Goal: Task Accomplishment & Management: Use online tool/utility

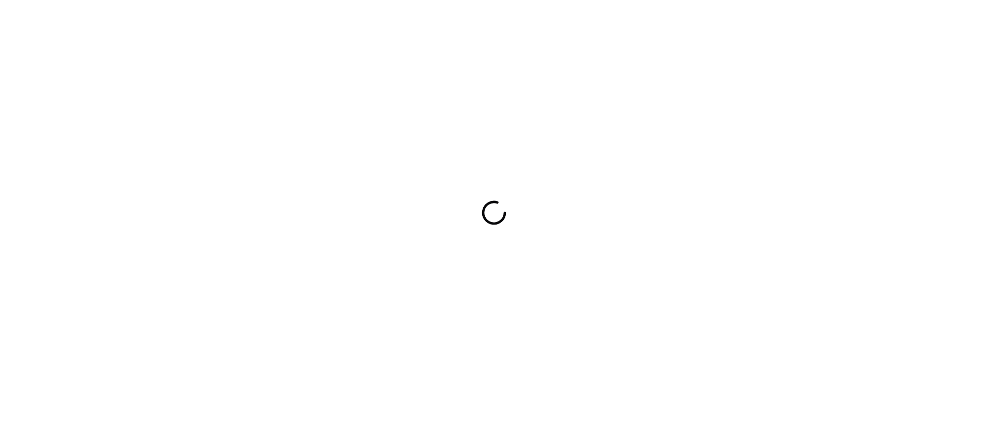
click at [878, 198] on div at bounding box center [494, 212] width 988 height 425
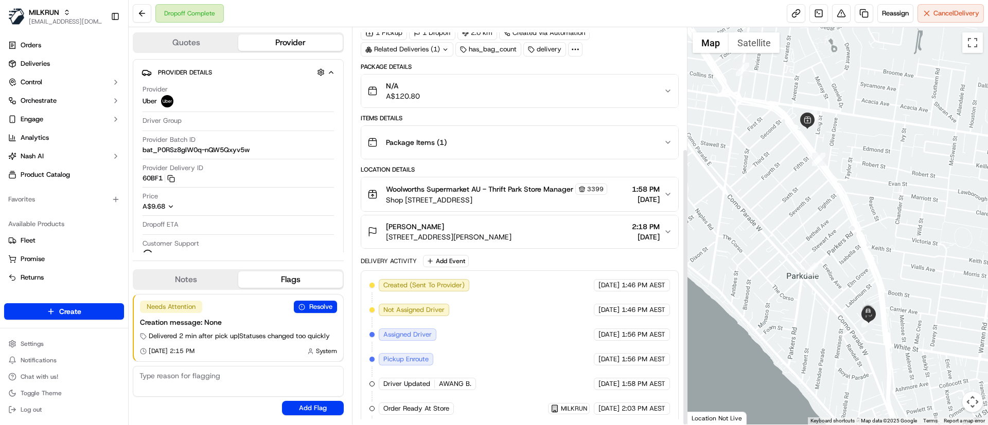
scroll to position [173, 0]
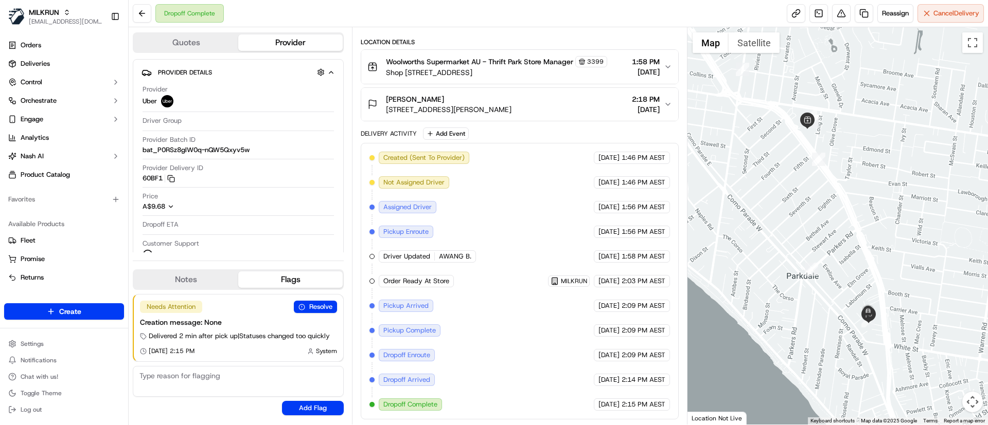
click at [452, 258] on span "AWANG B." at bounding box center [455, 256] width 32 height 9
copy div "AWANG B. Uber"
click at [69, 61] on link "Deliveries" at bounding box center [64, 64] width 120 height 16
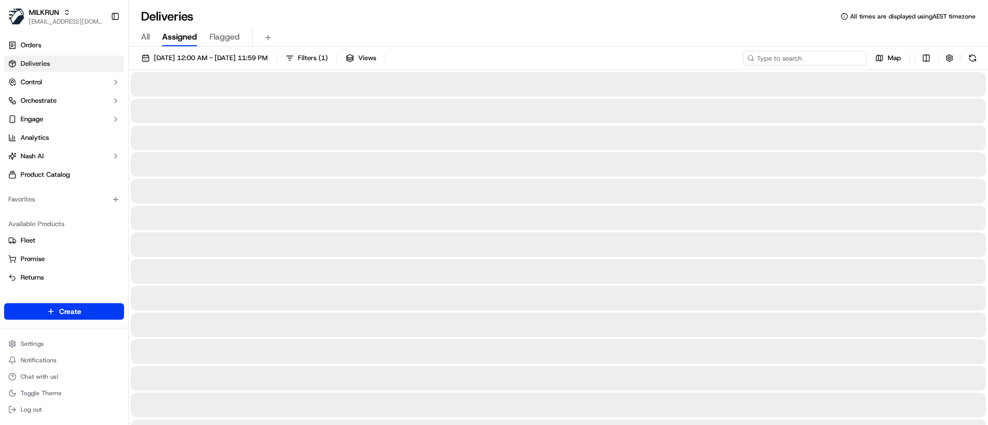
click at [830, 53] on input at bounding box center [804, 58] width 123 height 14
paste input "AWANG B."
type input "AWANG B."
click at [971, 59] on button at bounding box center [972, 58] width 14 height 14
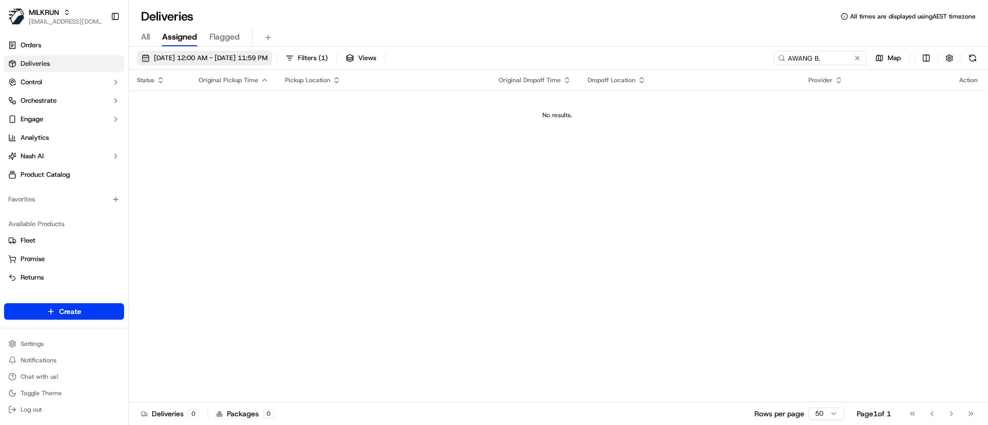
click at [254, 58] on span "15/09/2025 12:00 AM - 15/09/2025 11:59 PM" at bounding box center [211, 57] width 114 height 9
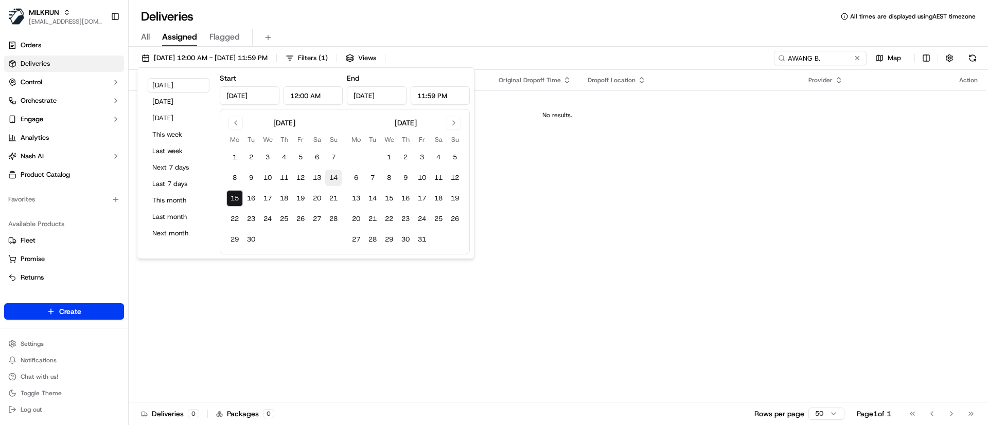
click at [335, 180] on button "14" at bounding box center [333, 178] width 16 height 16
type input "Sep 14, 2025"
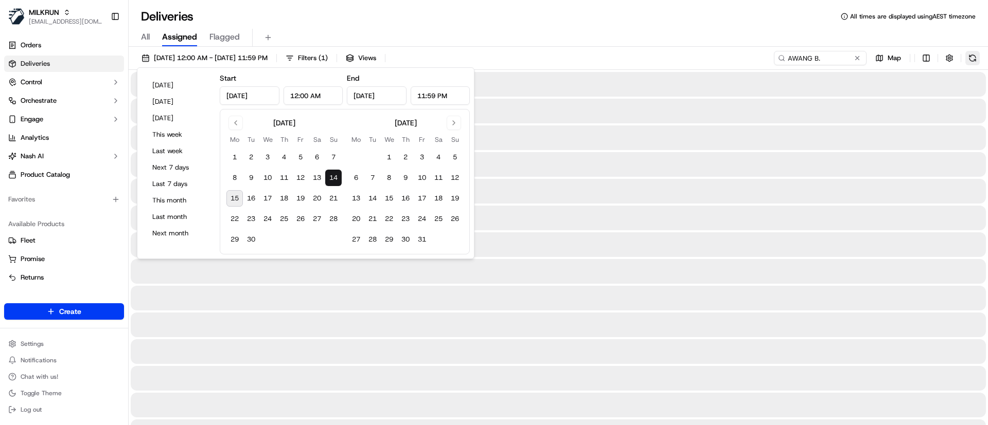
click at [976, 58] on button at bounding box center [972, 58] width 14 height 14
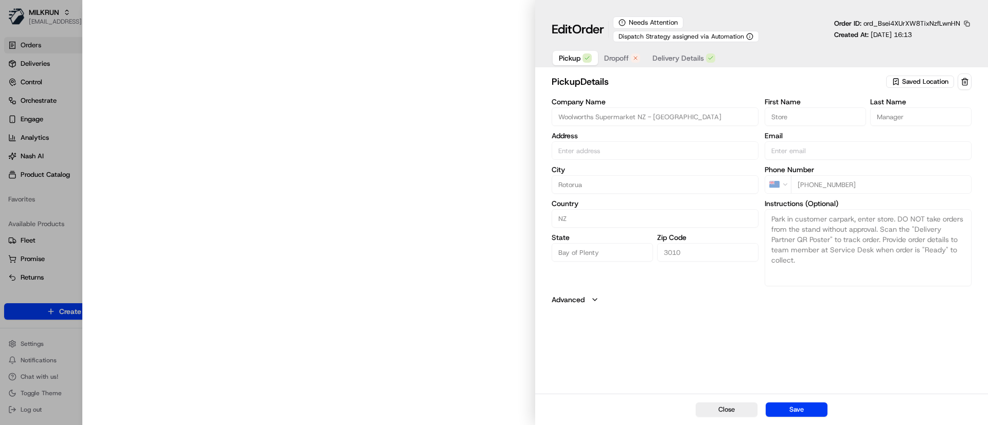
type input "246 Fenton St, Rotorua, Bay of Plenty 3010, NZ"
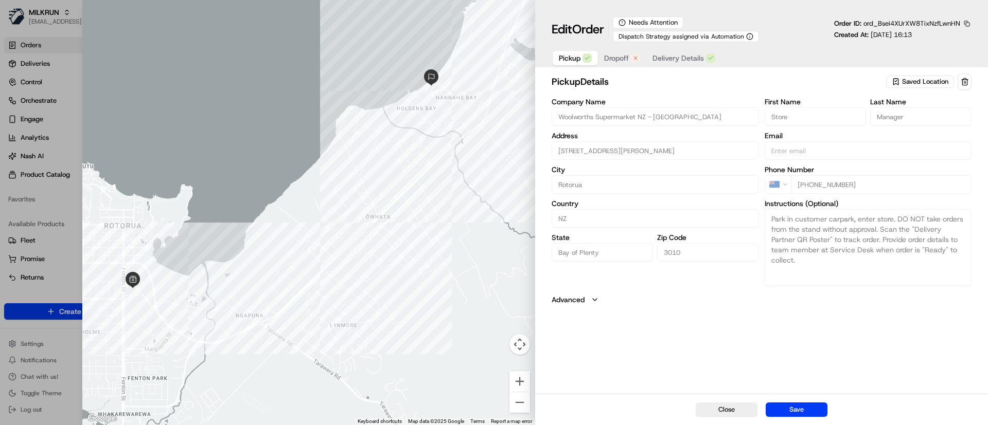
click at [787, 177] on div "NZ +64 7 350 3277" at bounding box center [867, 184] width 207 height 19
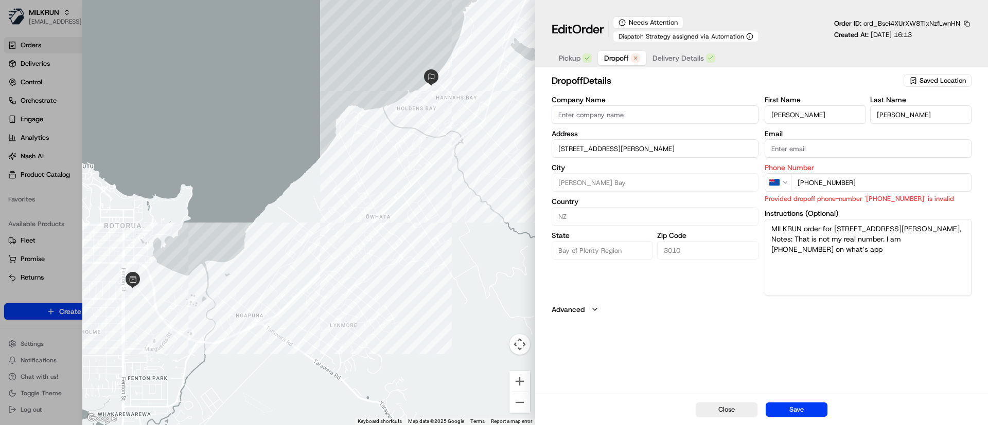
click at [624, 62] on span "Dropoff" at bounding box center [616, 58] width 25 height 10
click at [721, 176] on div "Company Name Address 31 Willow Avenue, Hannahs Bay, Bay of Plenty Region 3010, …" at bounding box center [761, 196] width 420 height 200
paste input "7 350 3277"
type input "+64 7 350 3277"
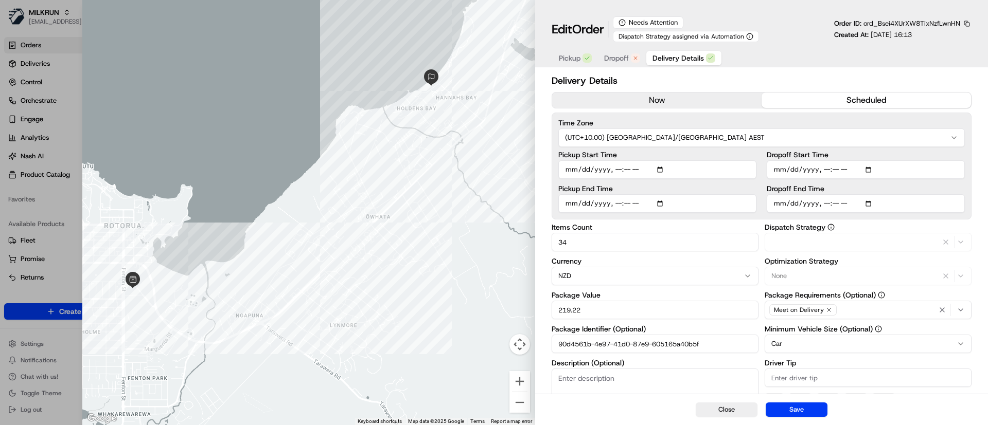
click at [697, 53] on span "Delivery Details" at bounding box center [677, 58] width 51 height 10
click at [686, 94] on button "now" at bounding box center [656, 100] width 209 height 15
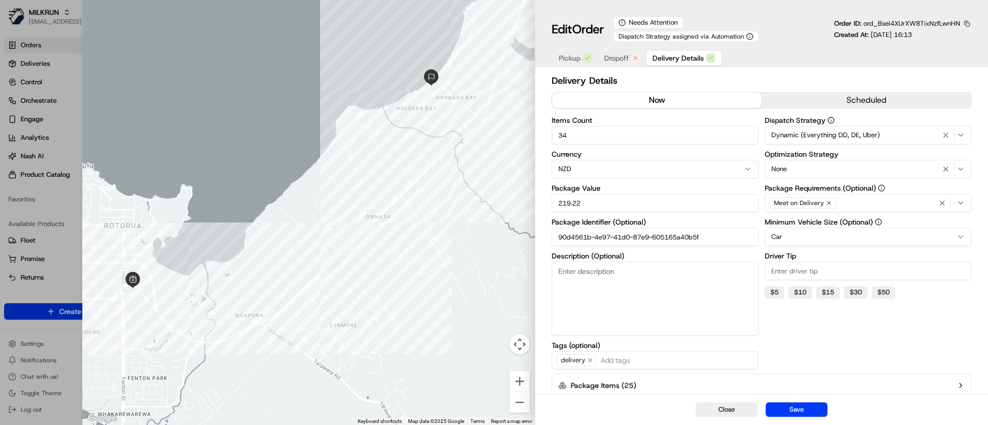
click at [968, 23] on button "button" at bounding box center [966, 23] width 9 height 9
click at [910, 33] on button "Copy ID" at bounding box center [938, 39] width 94 height 12
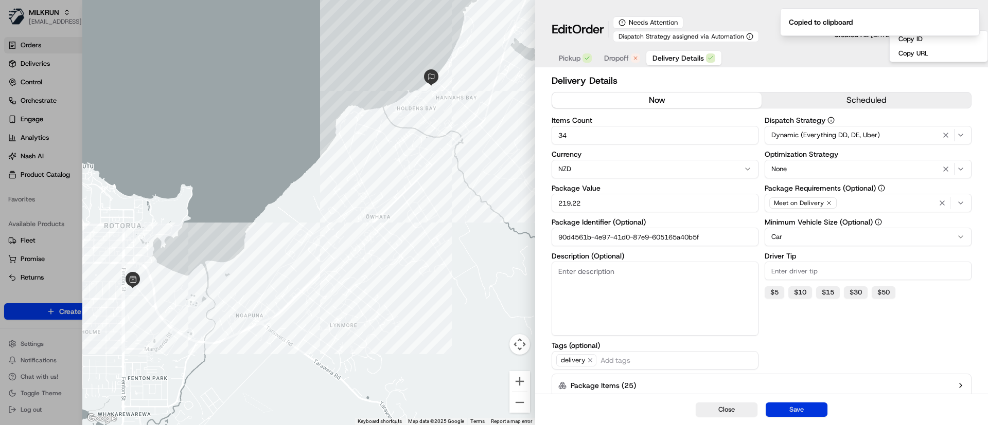
click at [799, 407] on button "Save" at bounding box center [796, 410] width 62 height 14
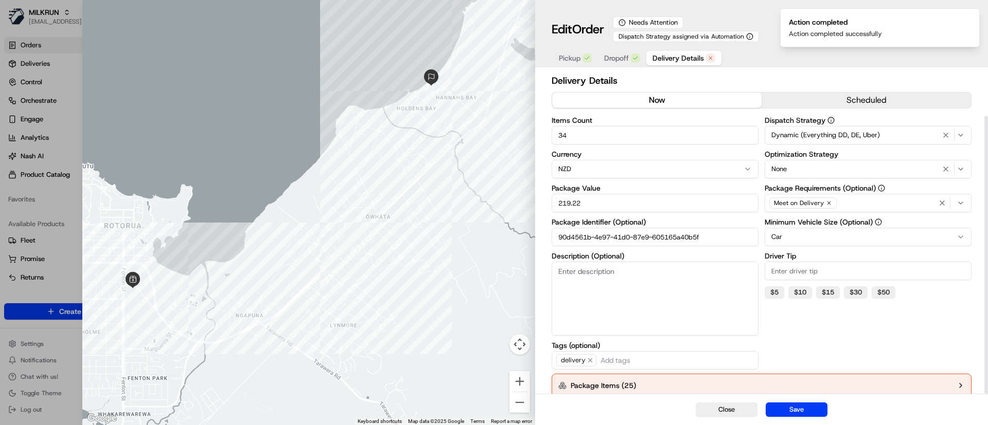
scroll to position [51, 0]
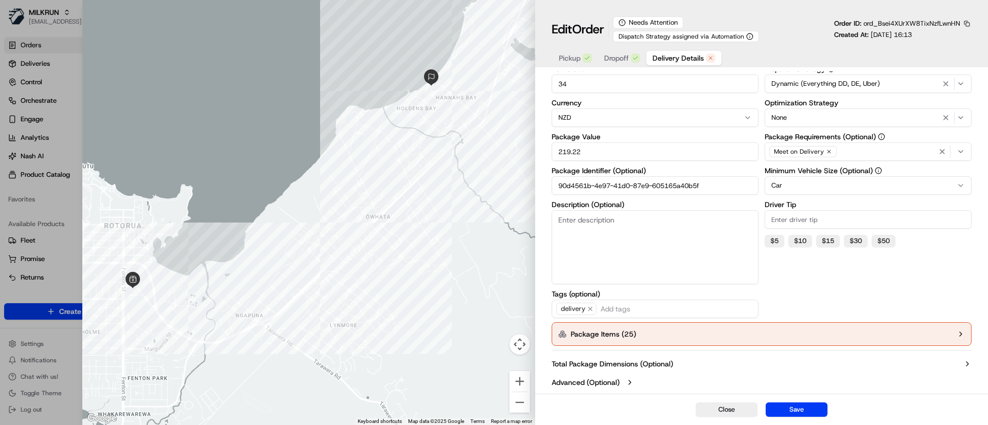
click at [960, 334] on icon "button" at bounding box center [960, 334] width 8 height 8
click at [940, 368] on button "button" at bounding box center [938, 365] width 14 height 14
click at [940, 398] on button "button" at bounding box center [938, 405] width 14 height 14
click at [940, 368] on button "button" at bounding box center [938, 365] width 14 height 14
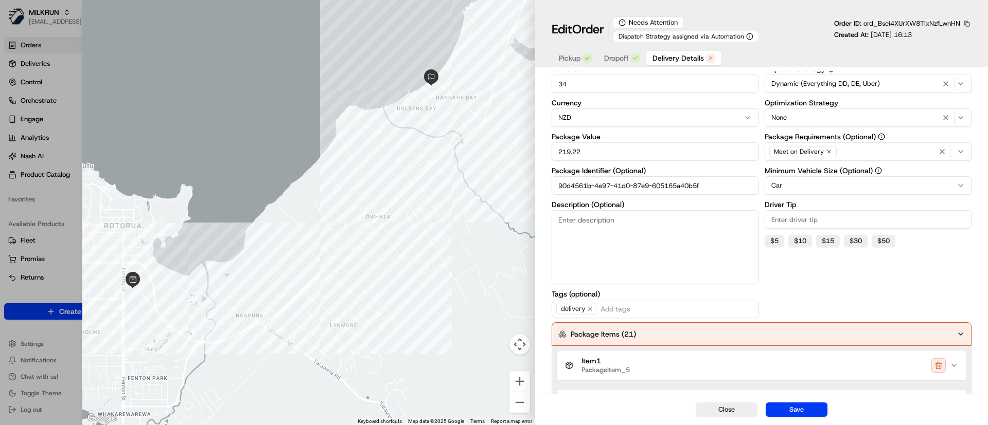
click at [940, 368] on button "button" at bounding box center [938, 365] width 14 height 14
click at [940, 398] on button "button" at bounding box center [938, 405] width 14 height 14
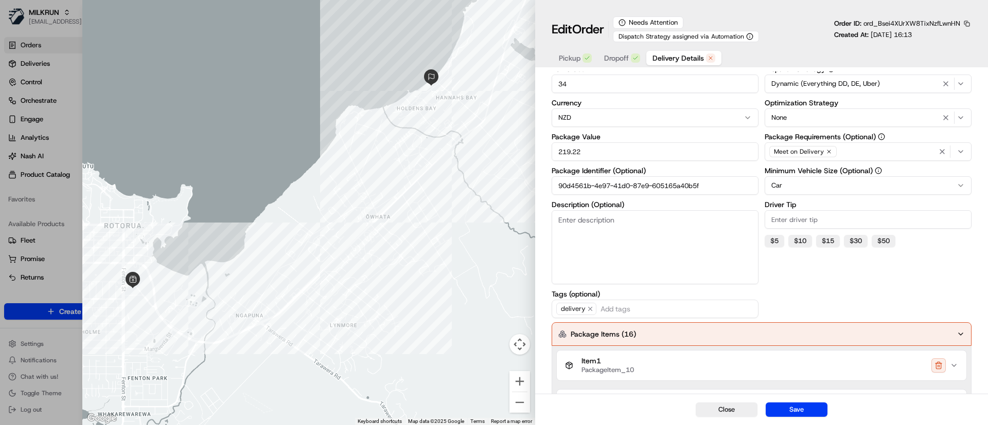
click at [940, 368] on button "button" at bounding box center [938, 365] width 14 height 14
click at [940, 398] on button "button" at bounding box center [938, 405] width 14 height 14
click at [940, 368] on button "button" at bounding box center [938, 365] width 14 height 14
click at [940, 398] on button "button" at bounding box center [938, 405] width 14 height 14
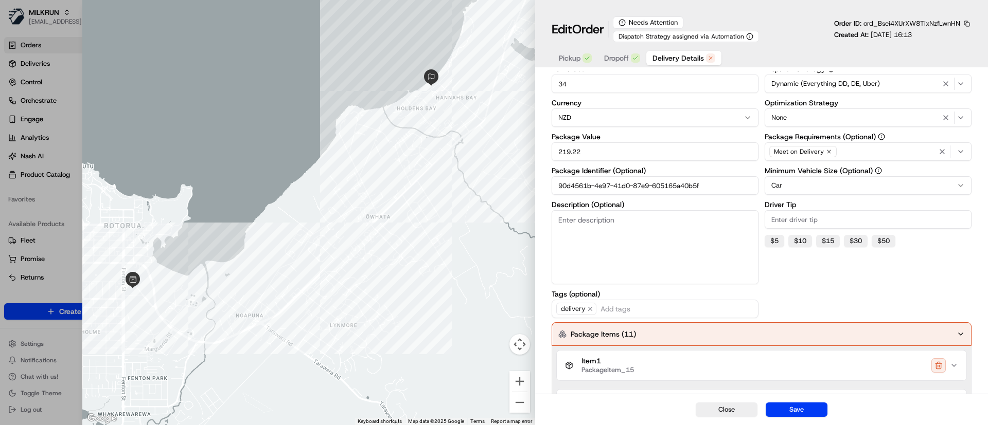
click at [940, 368] on button "button" at bounding box center [938, 365] width 14 height 14
click at [940, 398] on button "button" at bounding box center [938, 405] width 14 height 14
click at [940, 368] on button "button" at bounding box center [938, 365] width 14 height 14
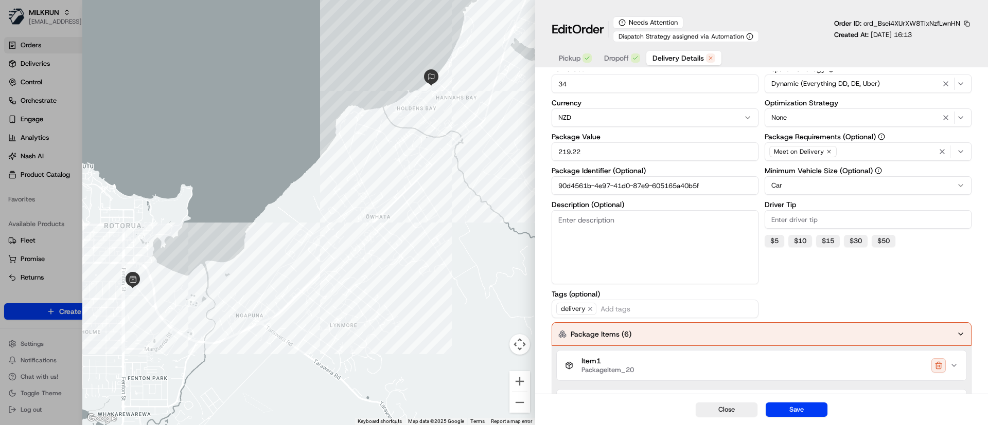
click at [940, 368] on button "button" at bounding box center [938, 365] width 14 height 14
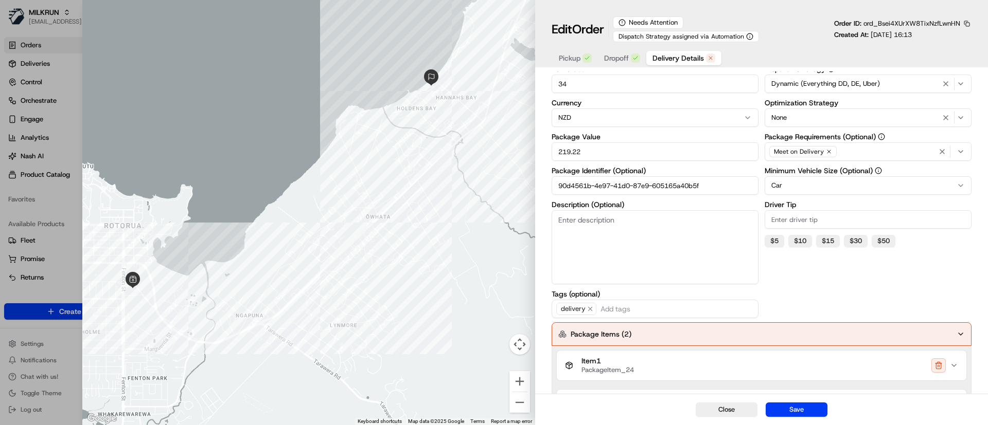
click at [940, 398] on button "button" at bounding box center [938, 405] width 14 height 14
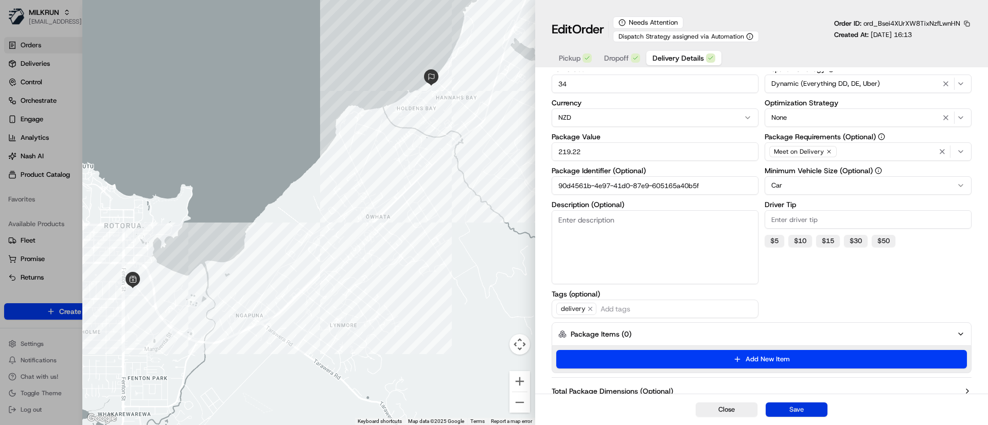
click at [809, 411] on button "Save" at bounding box center [796, 410] width 62 height 14
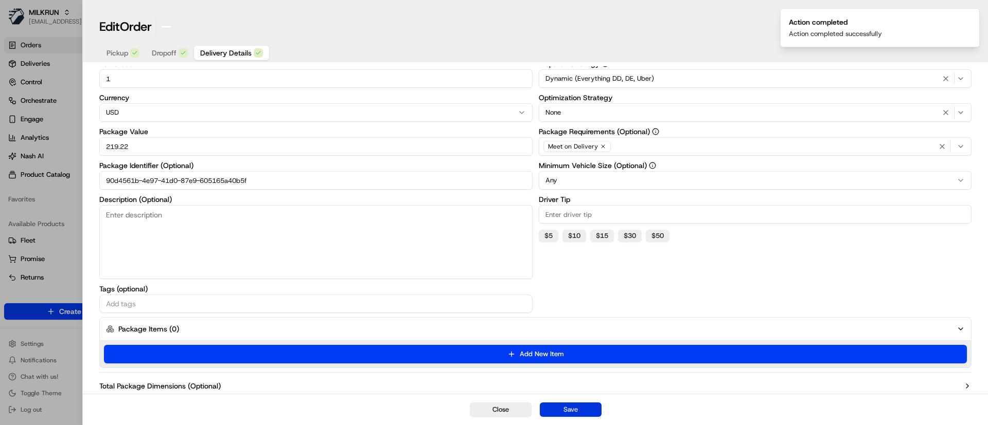
type input "1"
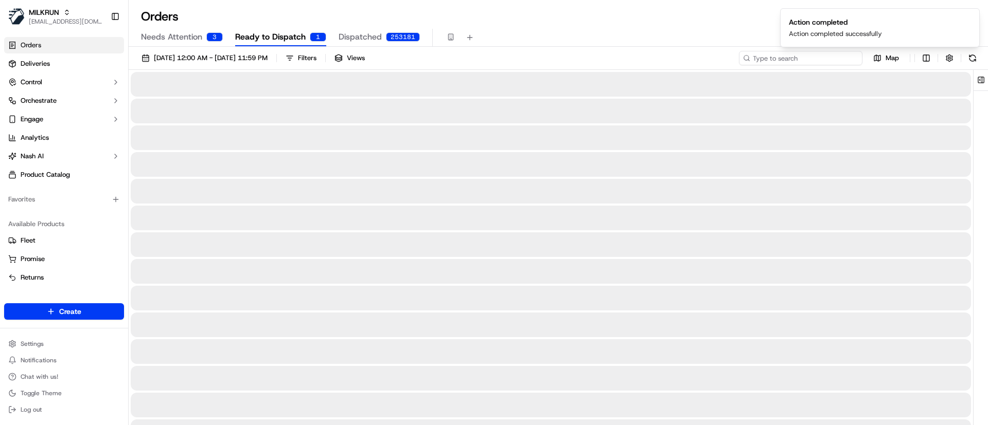
click at [818, 59] on input at bounding box center [800, 58] width 123 height 14
paste input "ord_Bsei4XUrXW8TixNzfLwnHN"
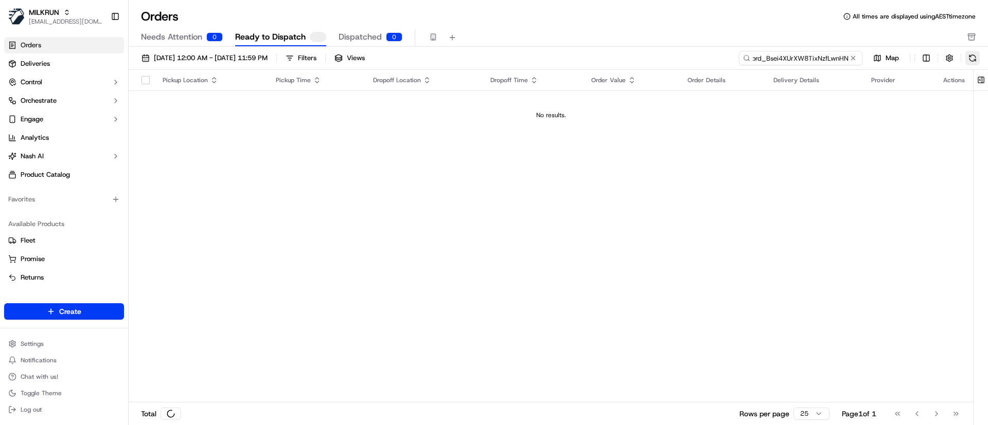
type input "ord_Bsei4XUrXW8TixNzfLwnHN"
click at [975, 59] on button at bounding box center [972, 58] width 14 height 14
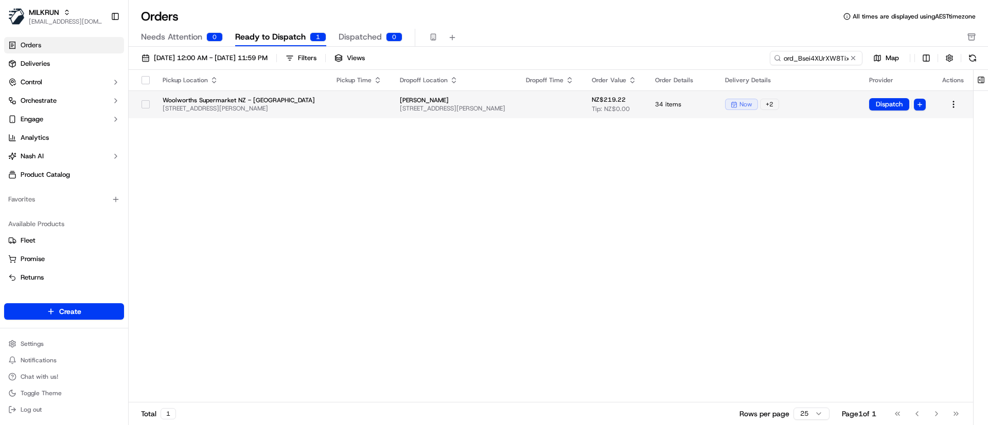
click at [154, 104] on td "Woolworths Supermarket NZ - Rotorua 246 Fenton St, Rotorua, Bay of Plenty 3010,…" at bounding box center [241, 105] width 174 height 28
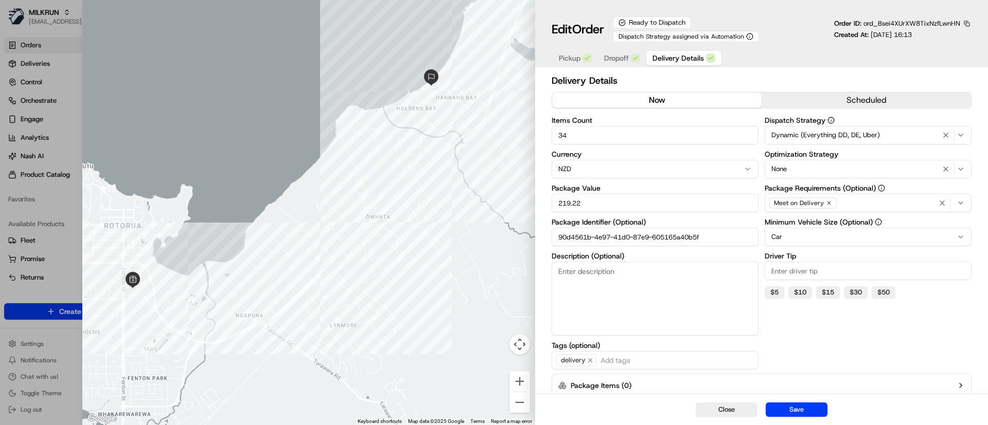
drag, startPoint x: 37, startPoint y: 251, endPoint x: 38, endPoint y: 35, distance: 216.0
click at [38, 35] on div at bounding box center [494, 212] width 988 height 425
type input "1"
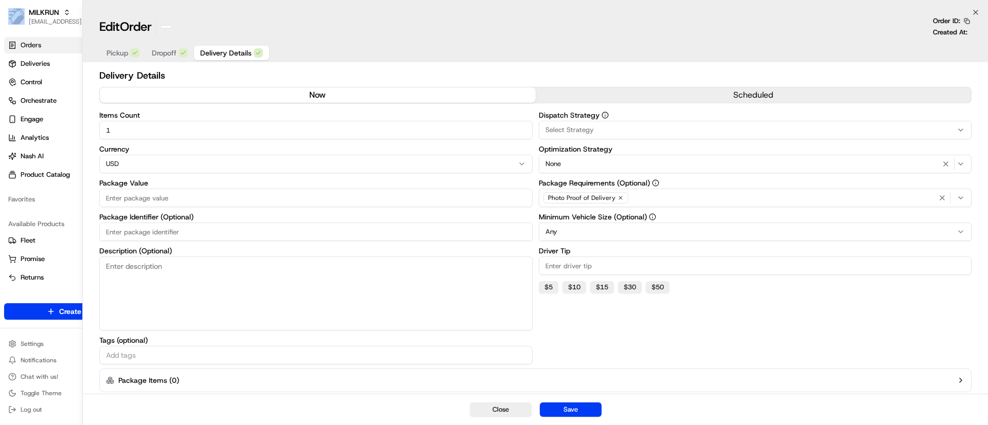
click at [38, 35] on html "MILKRUN eyounis@woolworths.com.au Toggle Sidebar Orders Deliveries Control Orch…" at bounding box center [494, 212] width 988 height 425
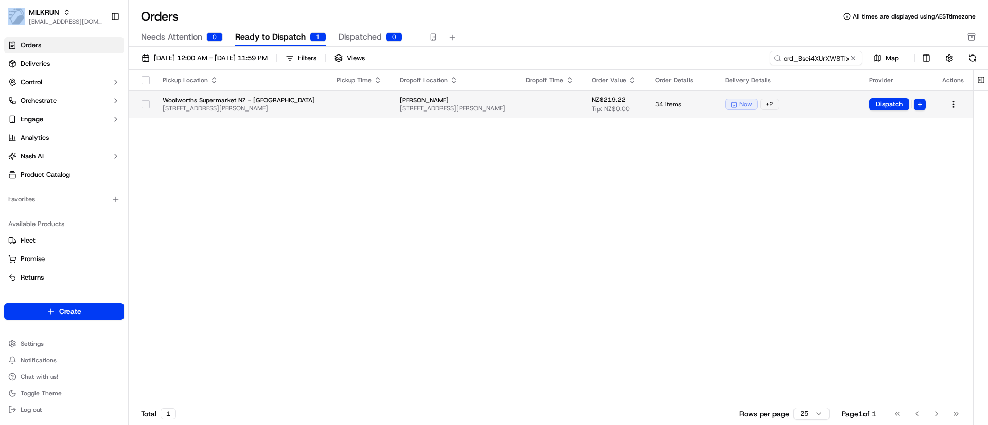
click at [141, 103] on button "button" at bounding box center [145, 104] width 8 height 8
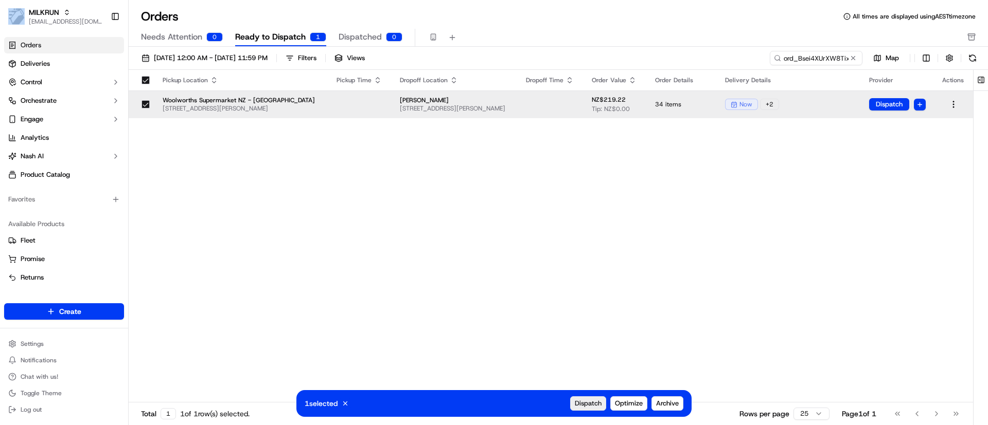
click at [584, 403] on span "Dispatch" at bounding box center [588, 403] width 27 height 9
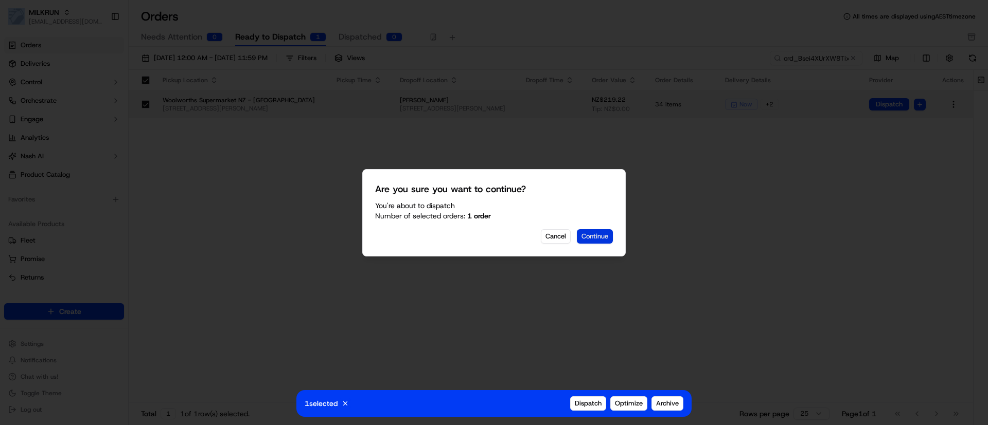
click at [599, 236] on button "Continue" at bounding box center [595, 236] width 36 height 14
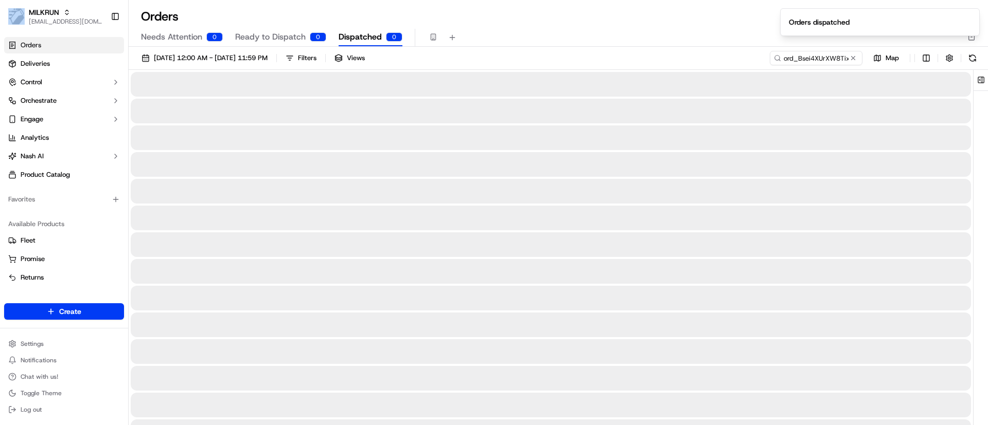
click at [357, 40] on span "Dispatched" at bounding box center [359, 37] width 43 height 12
click at [820, 60] on input "ord_Bsei4XUrXW8TixNzfLwnHN" at bounding box center [800, 58] width 123 height 14
click at [855, 56] on button at bounding box center [853, 58] width 10 height 10
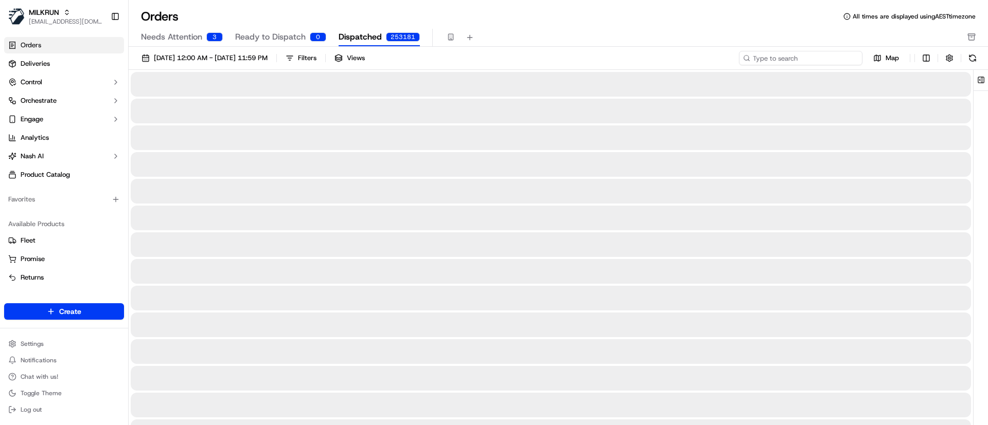
click at [828, 55] on input at bounding box center [800, 58] width 123 height 14
paste input "ord_Bsei4XUrXW8TixNzfLwnHN"
type input "ord_Bsei4XUrXW8TixNzfLwnHN"
click at [972, 57] on button at bounding box center [972, 58] width 14 height 14
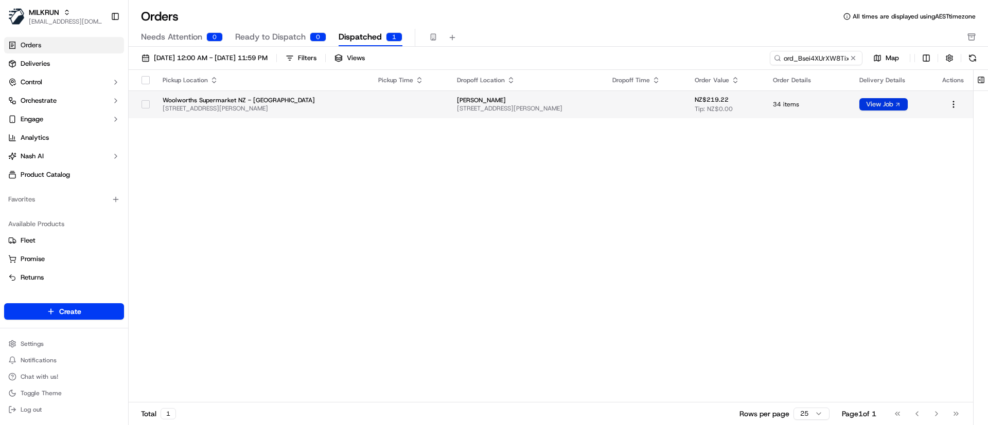
click at [901, 104] on button "View Job" at bounding box center [883, 104] width 48 height 12
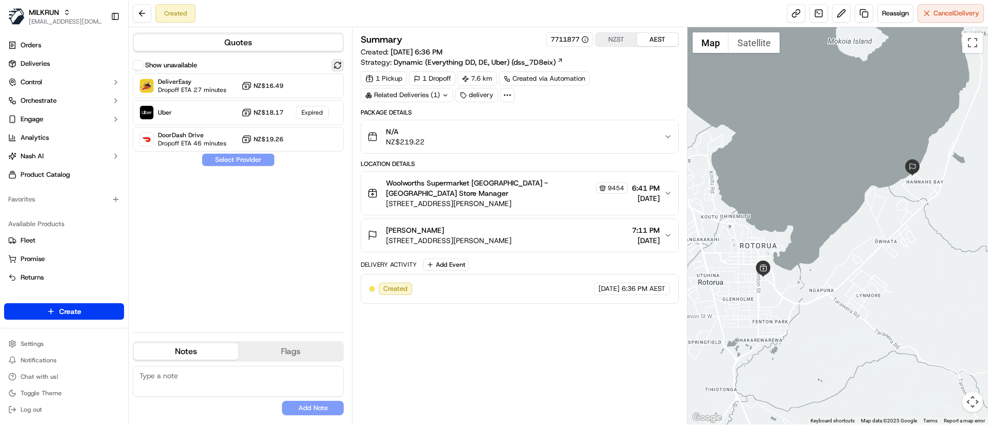
click at [337, 63] on button at bounding box center [337, 65] width 12 height 12
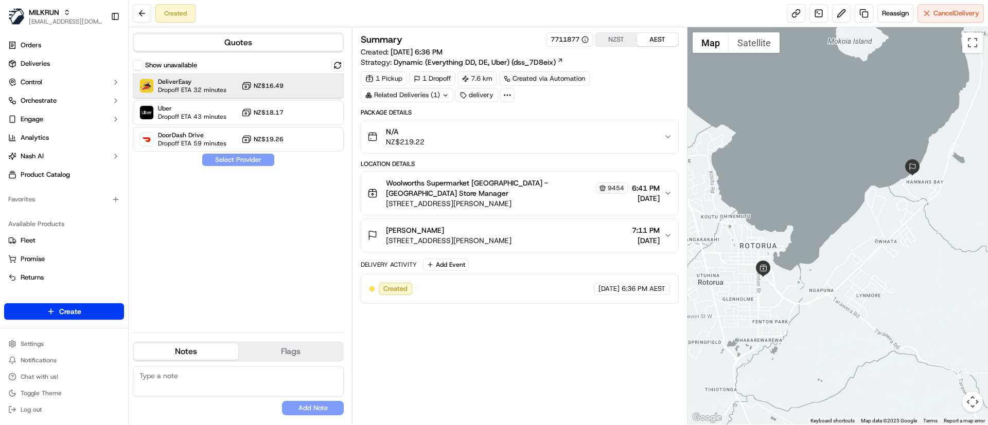
click at [192, 81] on span "DeliverEasy" at bounding box center [192, 82] width 68 height 8
click at [217, 160] on button "Assign Provider" at bounding box center [238, 160] width 73 height 12
